Goal: Use online tool/utility: Utilize a website feature to perform a specific function

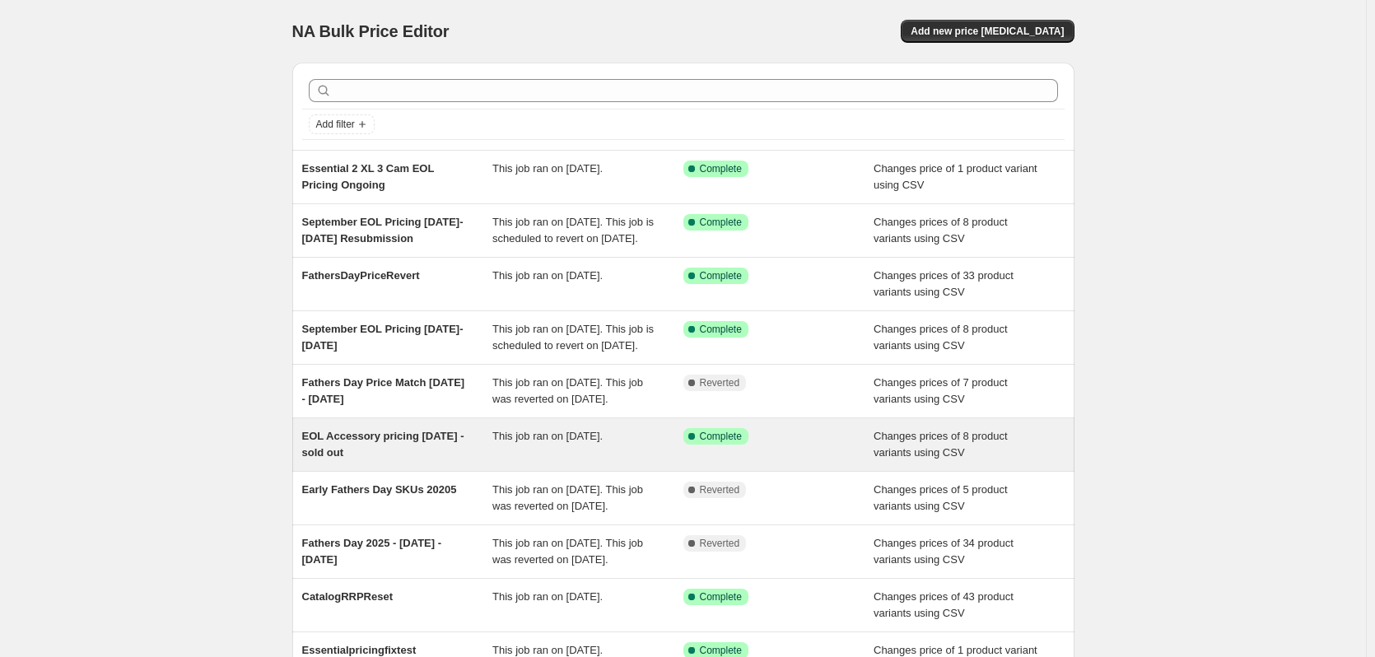
click at [394, 461] on div "EOL Accessory pricing [DATE] - sold out" at bounding box center [397, 444] width 191 height 33
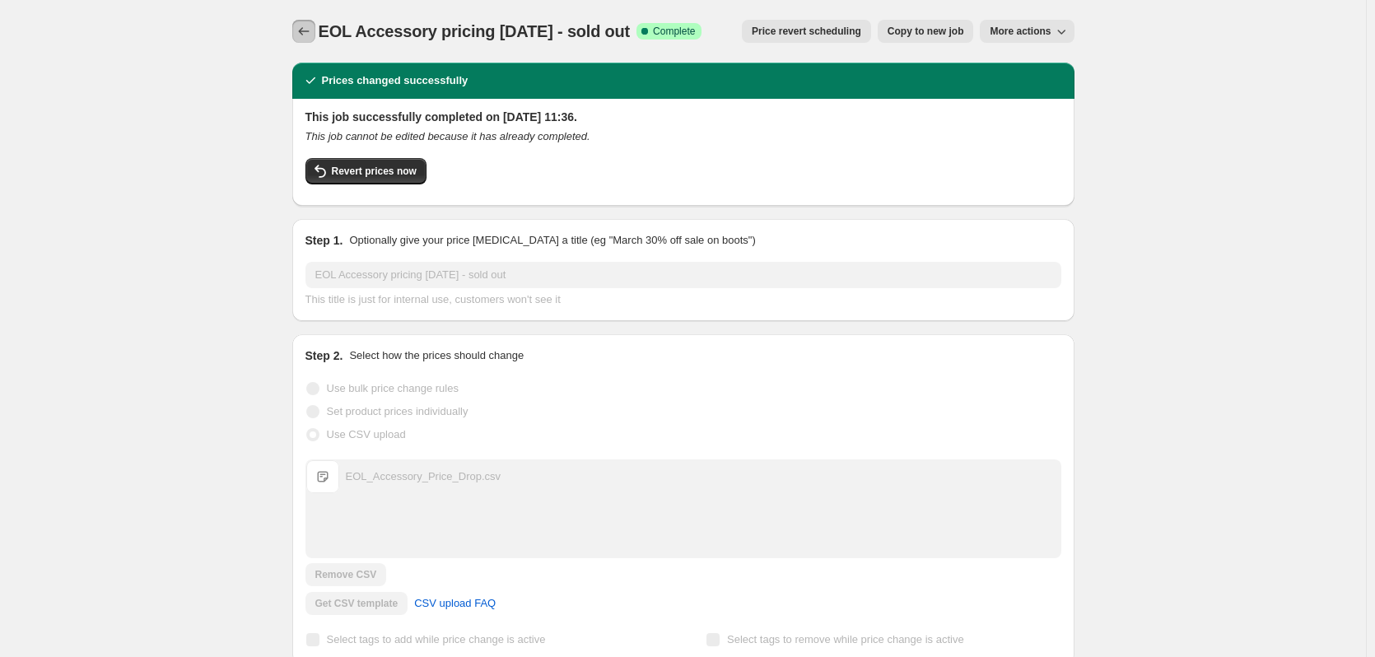
click at [312, 30] on icon "Price change jobs" at bounding box center [304, 31] width 16 height 16
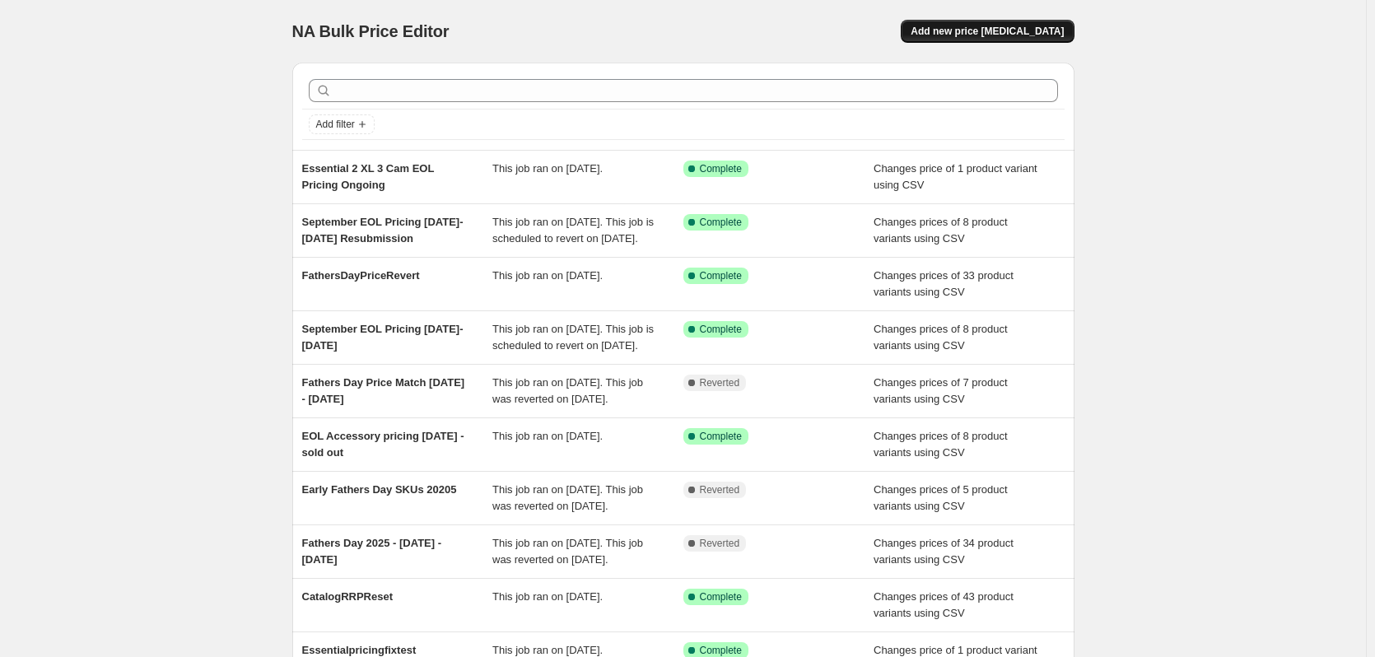
click at [991, 21] on button "Add new price [MEDICAL_DATA]" at bounding box center [987, 31] width 173 height 23
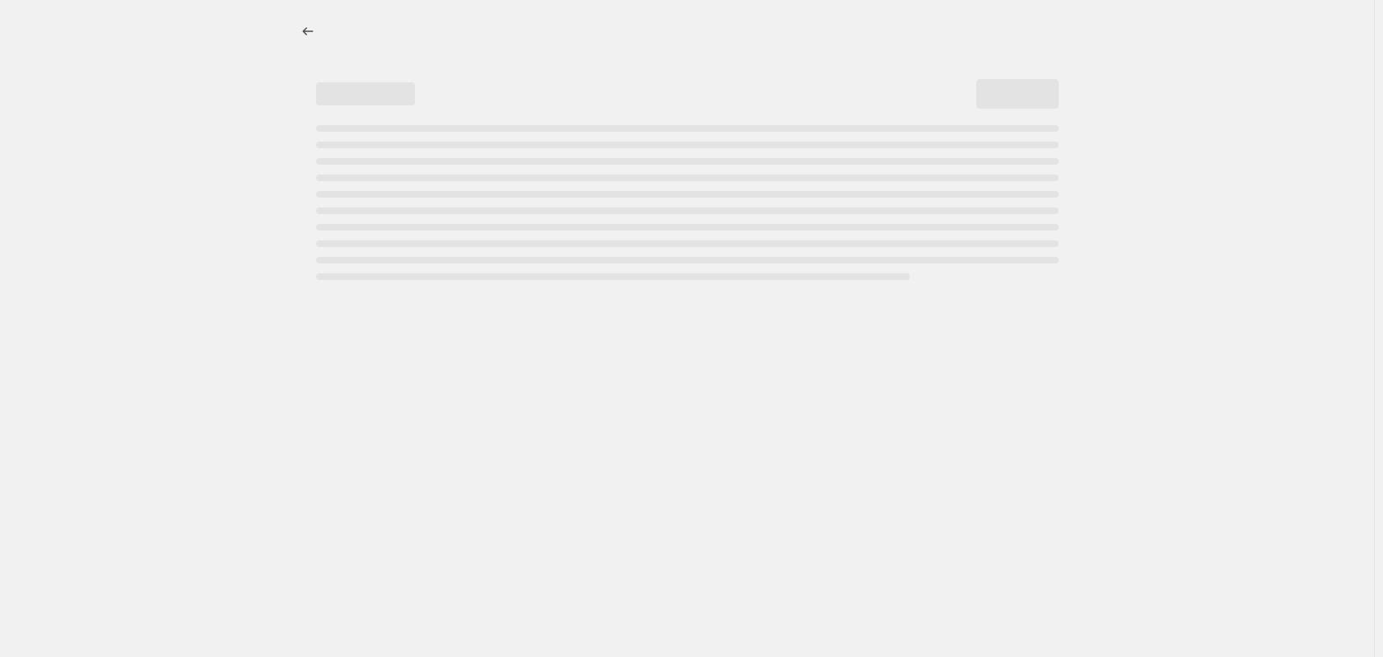
select select "percentage"
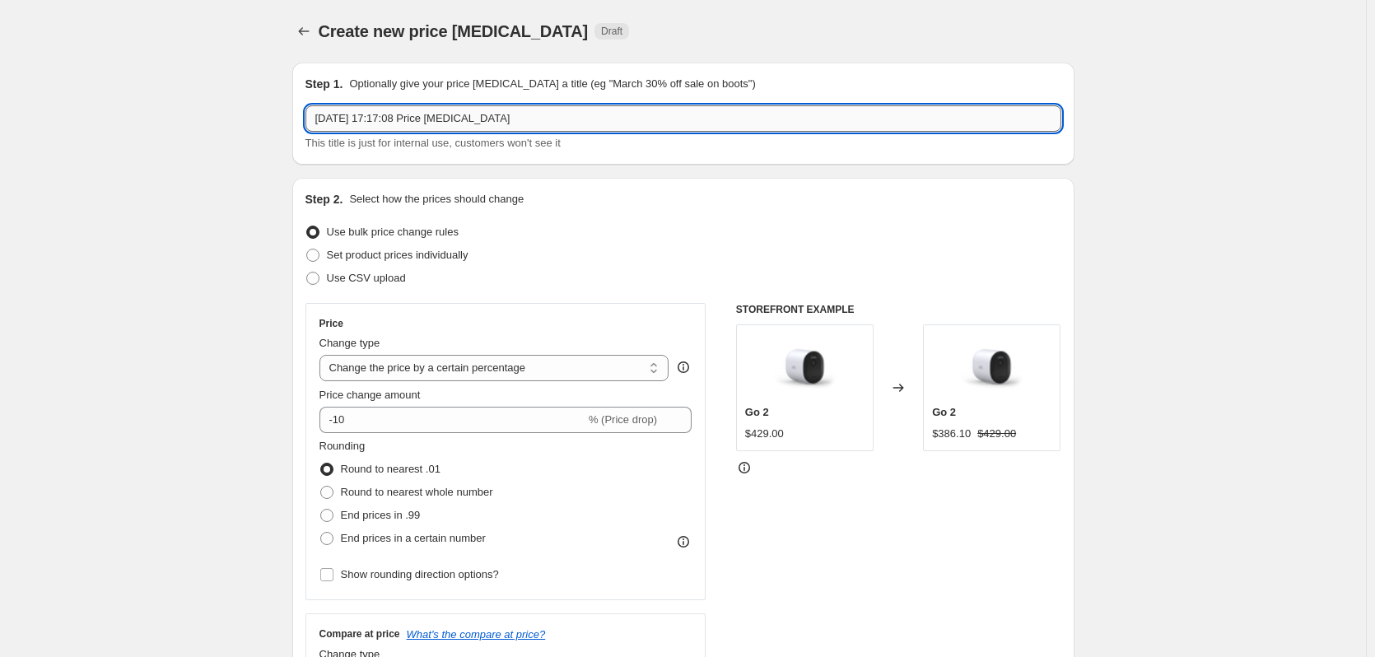
click at [422, 110] on input "16 Sept 2025, 17:17:08 Price change job" at bounding box center [683, 118] width 756 height 26
type input "Solar Panel EOL"
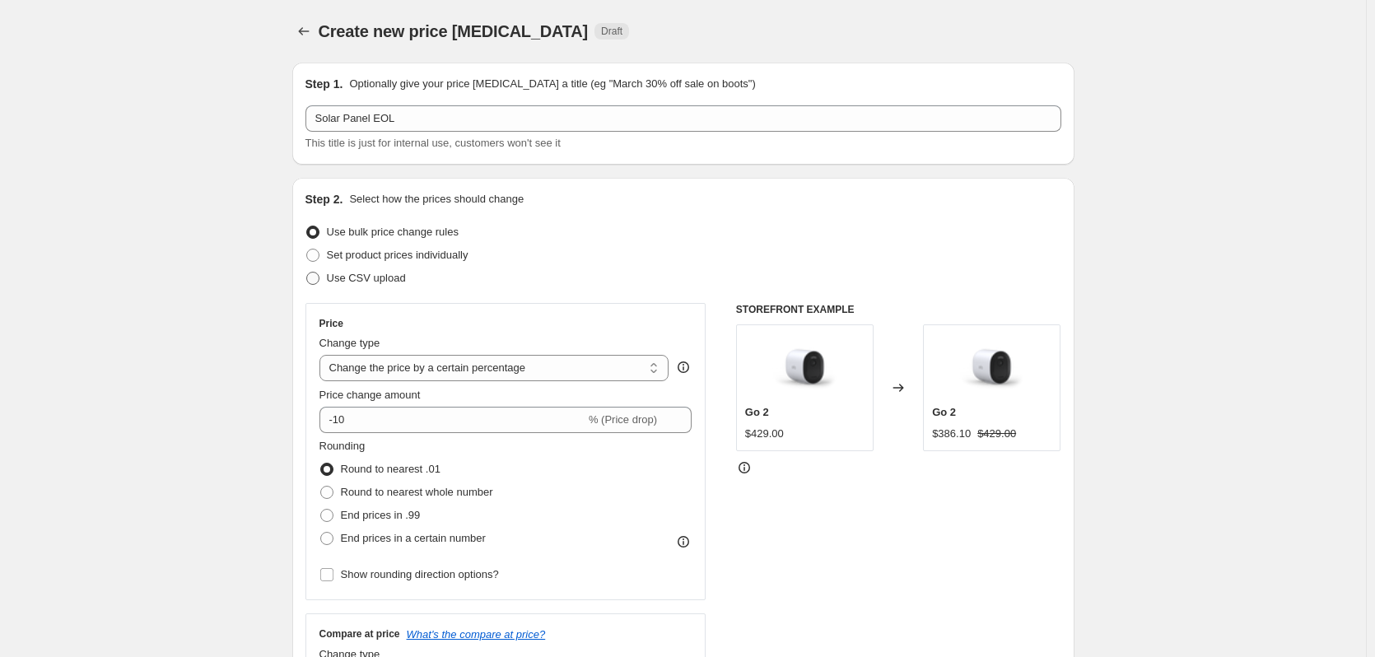
click at [366, 280] on span "Use CSV upload" at bounding box center [366, 278] width 79 height 12
click at [307, 273] on input "Use CSV upload" at bounding box center [306, 272] width 1 height 1
radio input "true"
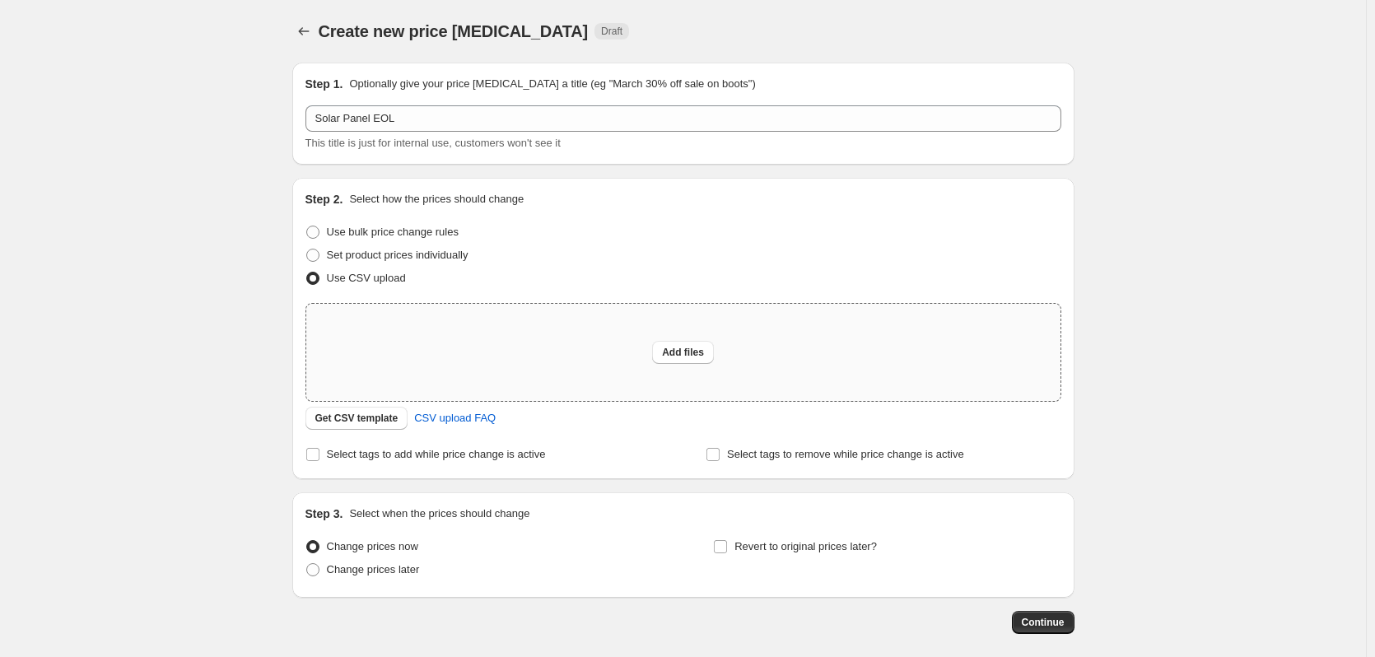
click at [482, 357] on div "Add files" at bounding box center [683, 352] width 754 height 97
type input "C:\fakepath\EOLSolarPanel.csv"
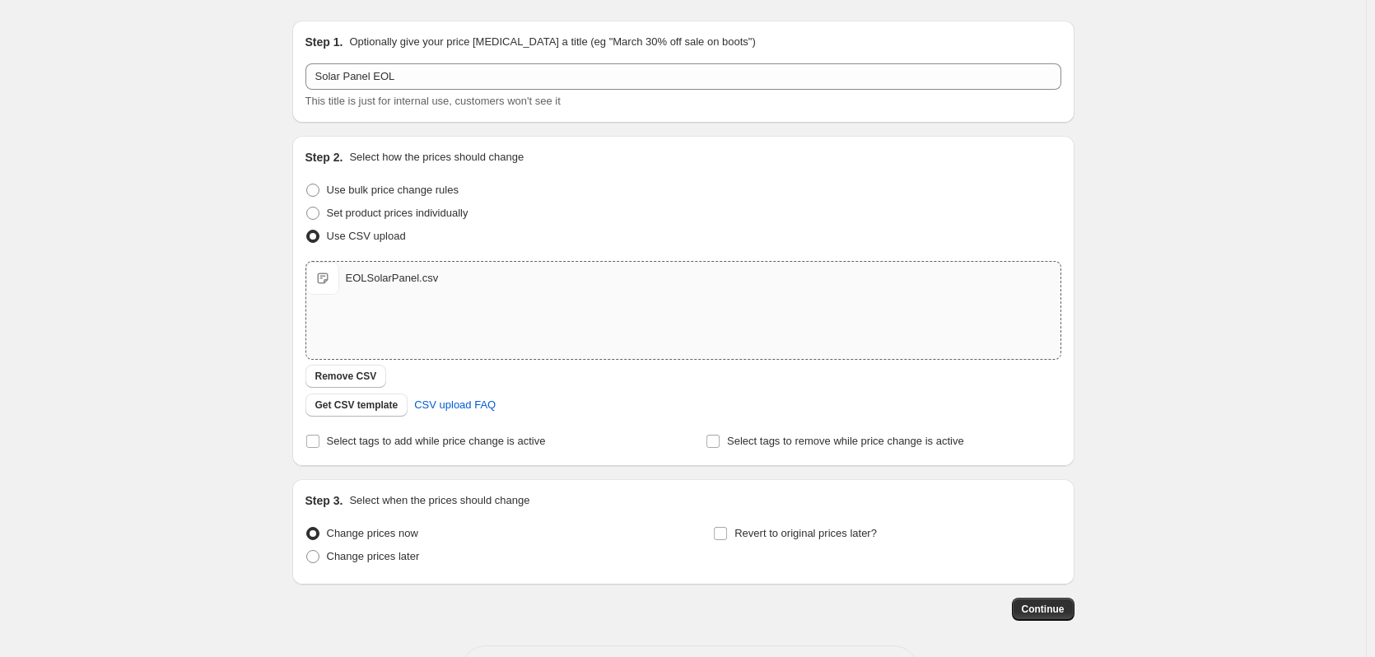
scroll to position [106, 0]
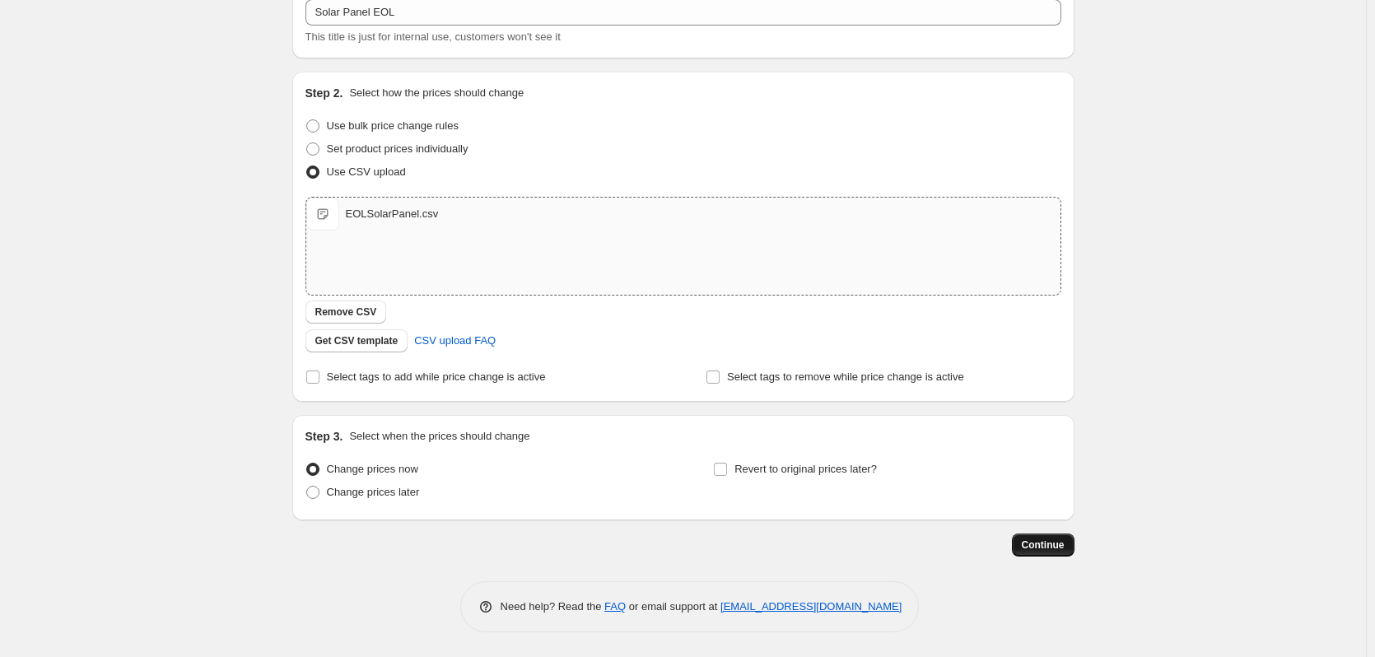
click at [1051, 548] on span "Continue" at bounding box center [1043, 544] width 43 height 13
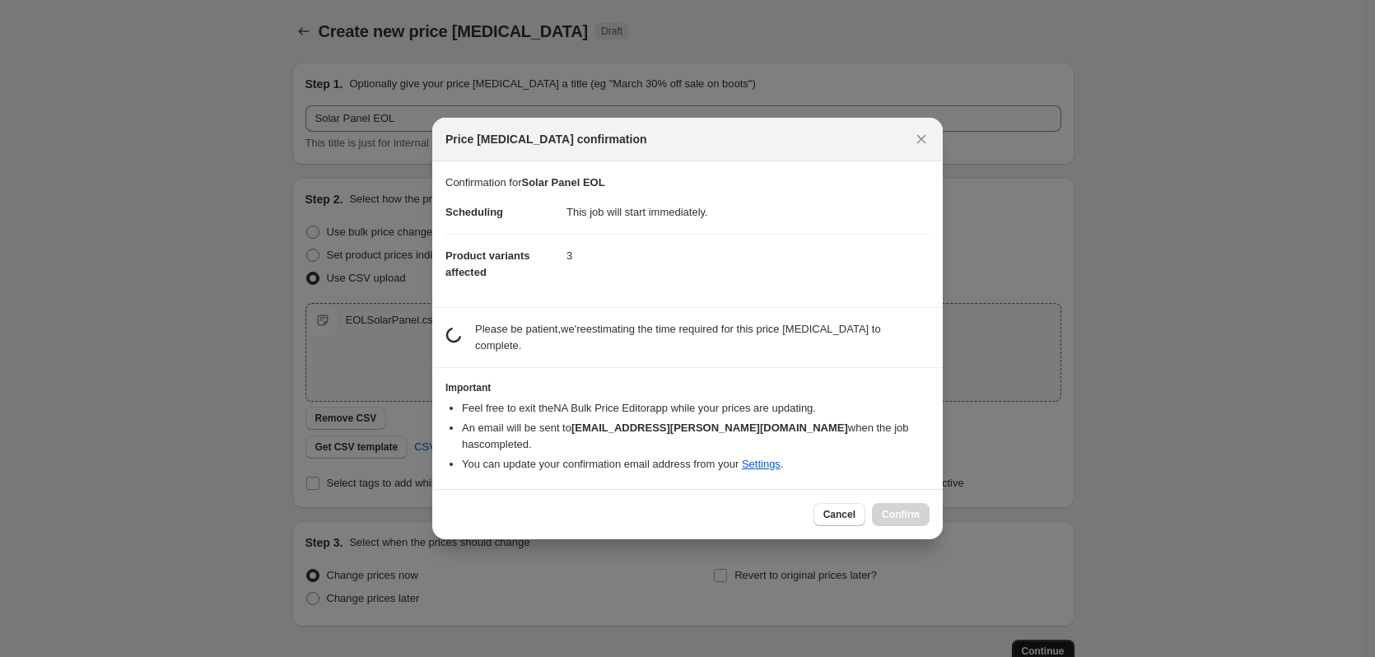
scroll to position [0, 0]
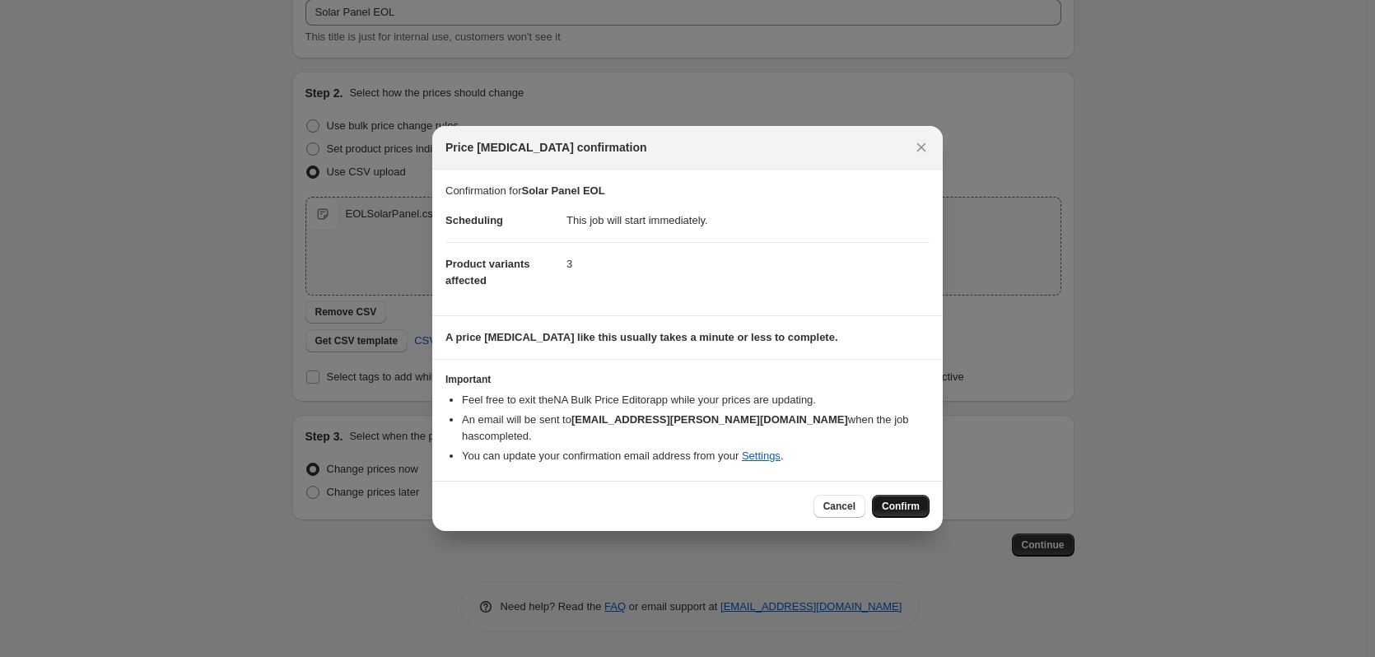
click at [921, 497] on button "Confirm" at bounding box center [901, 506] width 58 height 23
